Goal: Find specific page/section: Find specific page/section

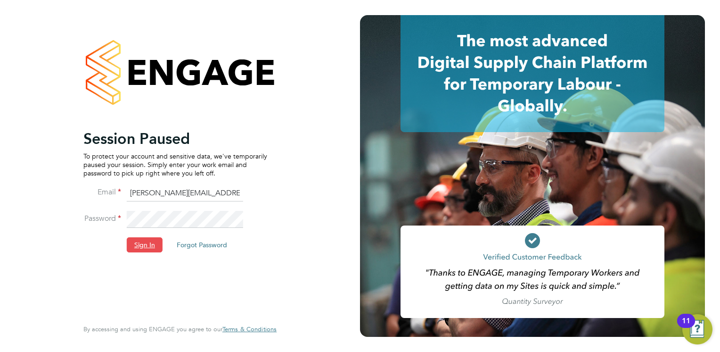
click at [138, 247] on button "Sign In" at bounding box center [145, 244] width 36 height 15
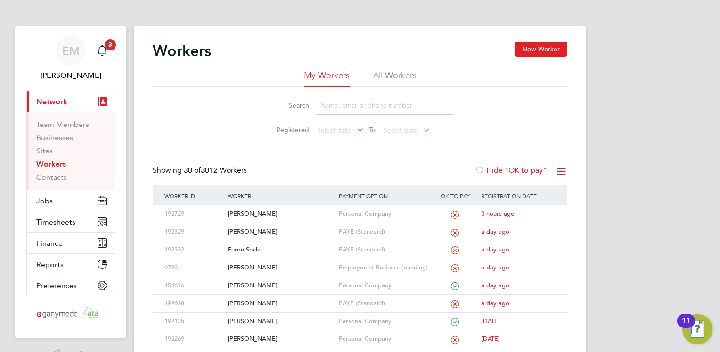
click at [350, 107] on input at bounding box center [385, 105] width 138 height 18
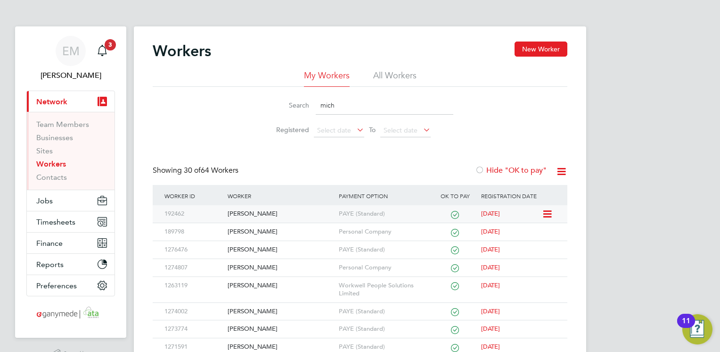
type input "mich"
click at [251, 215] on div "[PERSON_NAME]" at bounding box center [280, 213] width 111 height 17
click at [107, 50] on icon "Main navigation" at bounding box center [102, 50] width 11 height 11
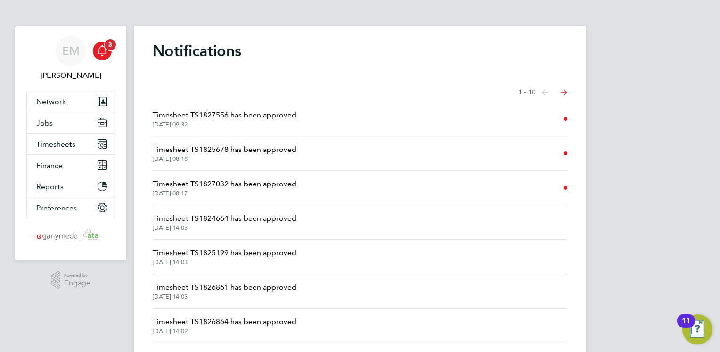
click at [100, 52] on icon "Main navigation" at bounding box center [102, 50] width 11 height 11
click at [46, 101] on span "Network" at bounding box center [51, 101] width 30 height 9
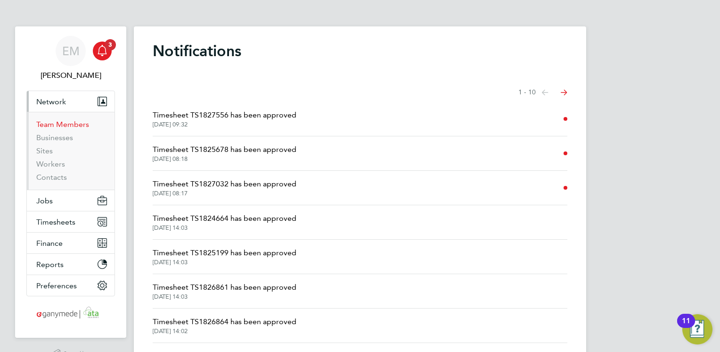
click at [59, 123] on link "Team Members" at bounding box center [62, 124] width 53 height 9
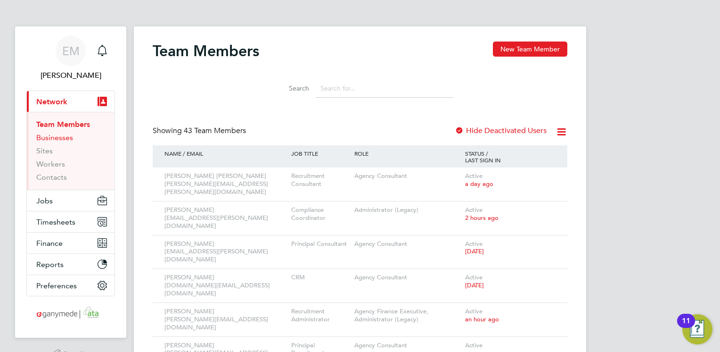
click at [67, 140] on link "Businesses" at bounding box center [54, 137] width 37 height 9
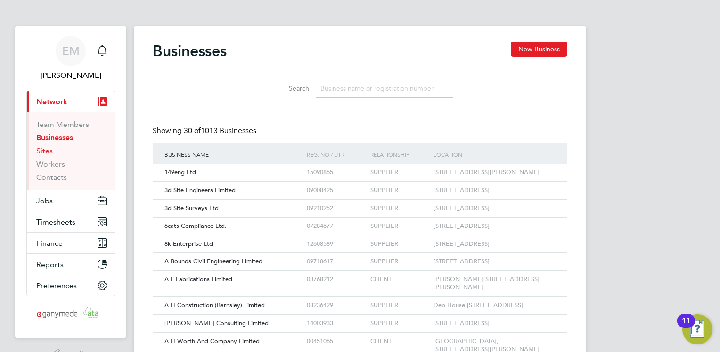
click at [42, 152] on link "Sites" at bounding box center [44, 150] width 16 height 9
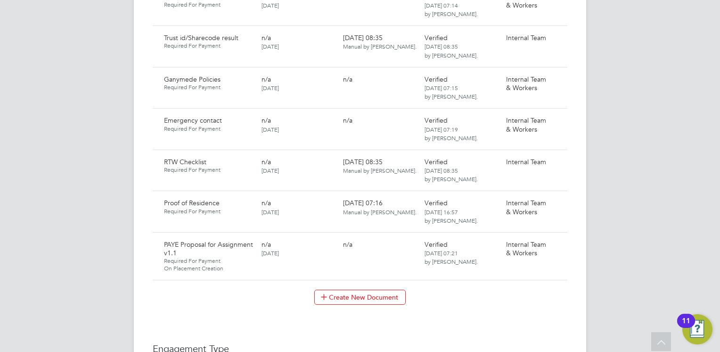
scroll to position [790, 0]
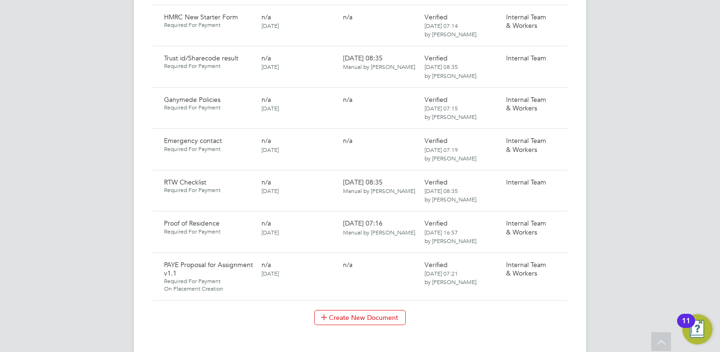
click at [701, 156] on div "EM [PERSON_NAME] Notifications 3 Applications: Current page: Network Team Membe…" at bounding box center [360, 48] width 720 height 1677
click at [36, 214] on div "EM [PERSON_NAME] Notifications 3 Applications: Current page: Network Team Membe…" at bounding box center [360, 48] width 720 height 1677
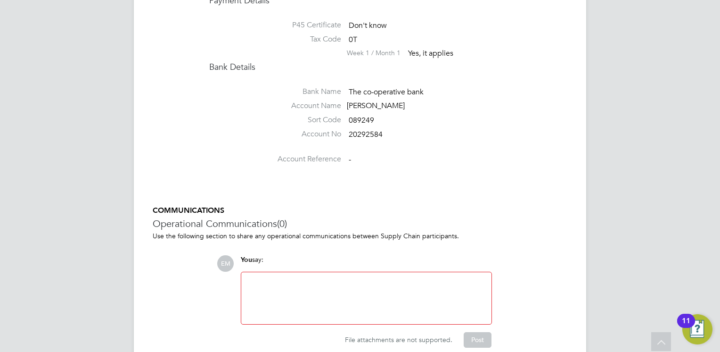
scroll to position [1309, 0]
